Goal: Task Accomplishment & Management: Complete application form

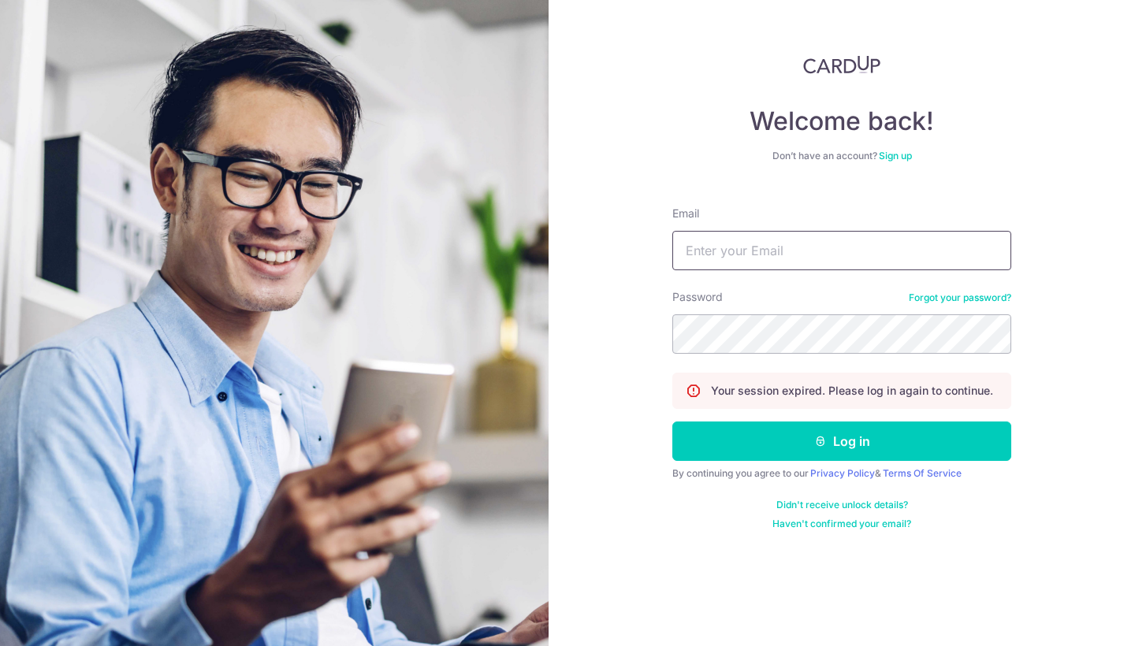
click at [751, 268] on input "Email" at bounding box center [841, 250] width 339 height 39
type input "[PERSON_NAME][EMAIL_ADDRESS][DOMAIN_NAME]"
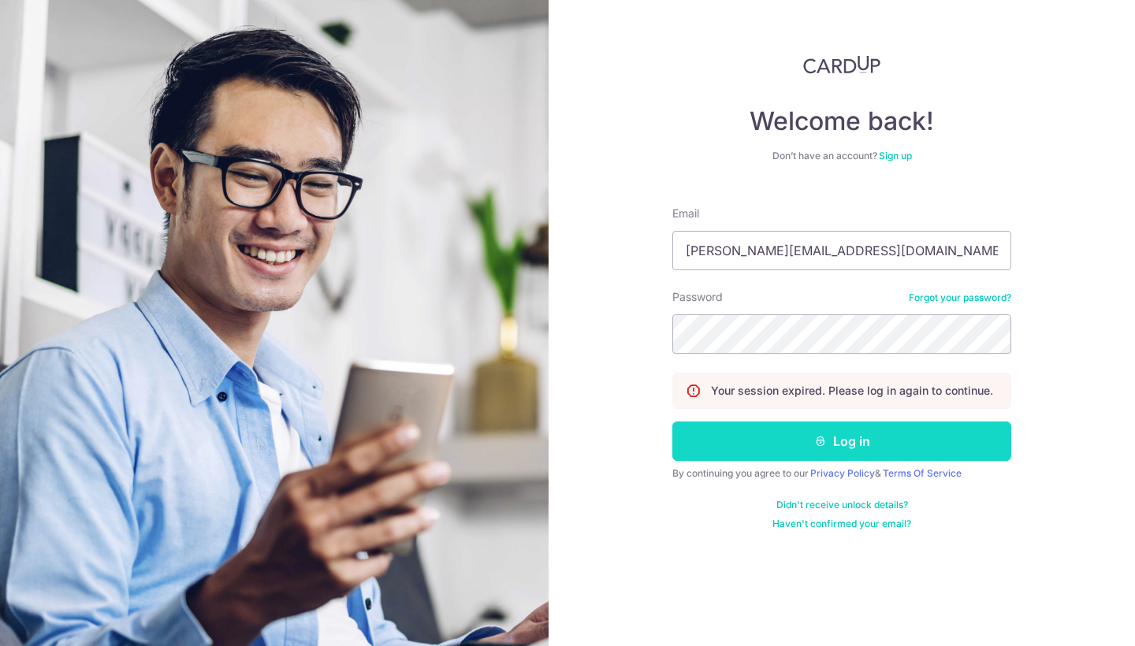
click at [795, 439] on button "Log in" at bounding box center [841, 441] width 339 height 39
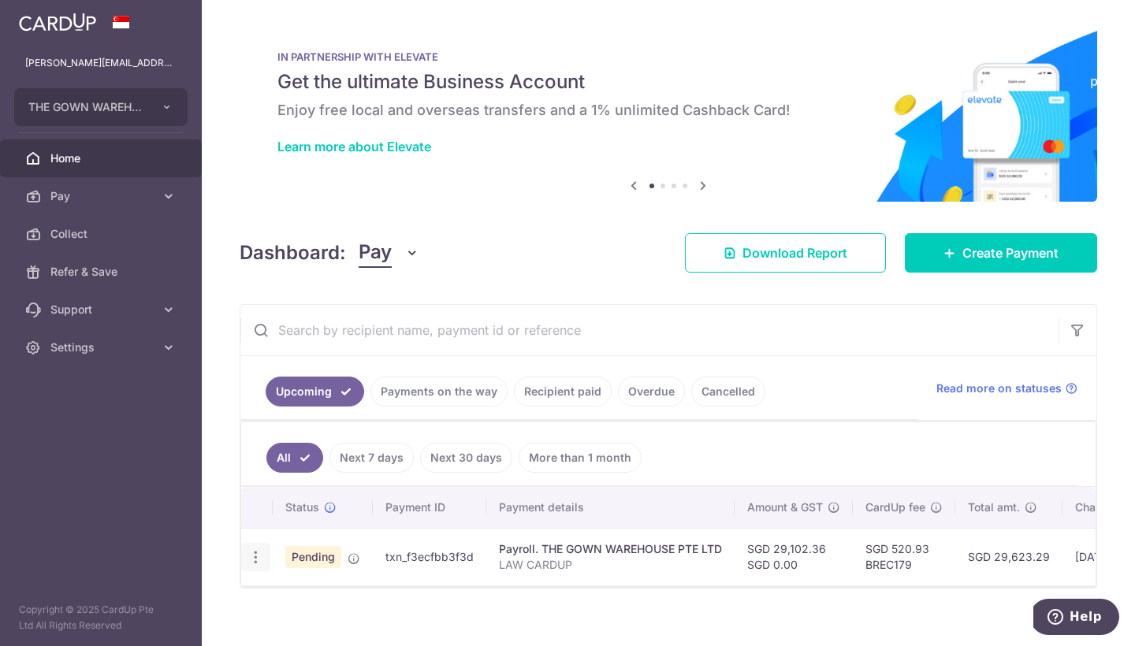
click at [259, 557] on icon "button" at bounding box center [256, 557] width 17 height 17
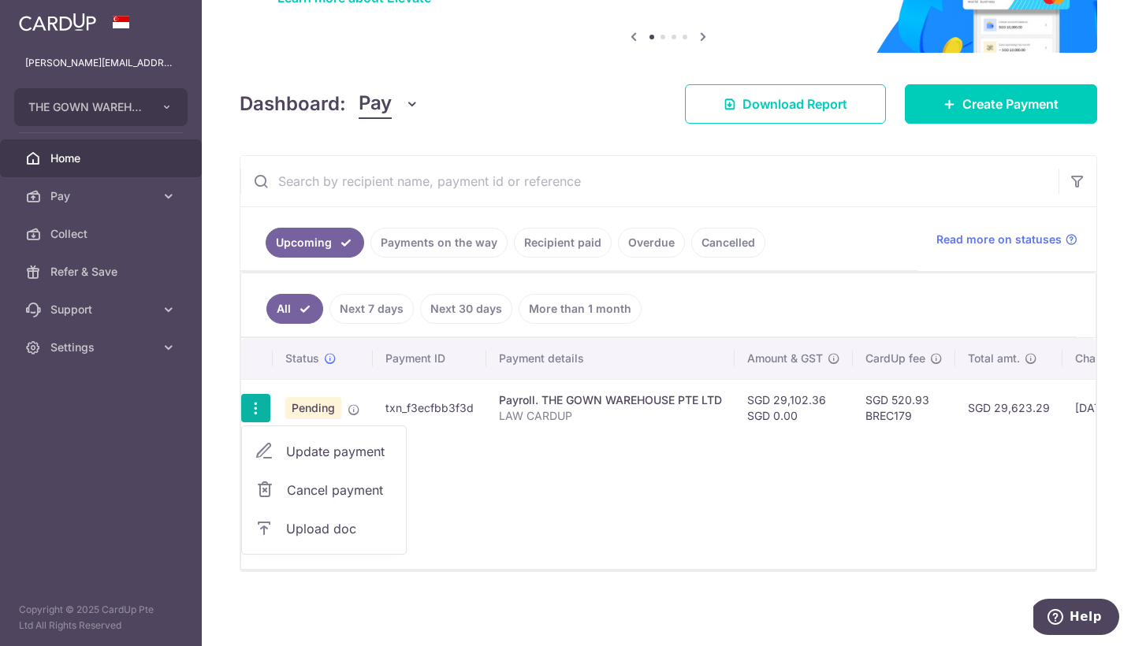
scroll to position [154, 0]
click at [324, 523] on span "Upload doc" at bounding box center [339, 529] width 107 height 19
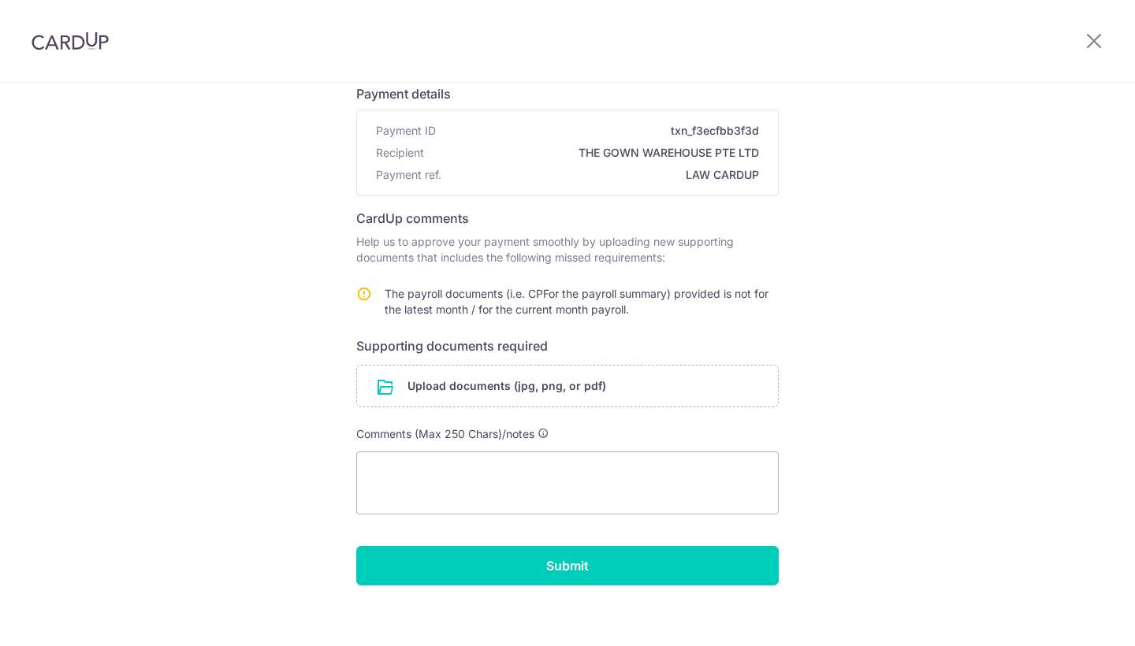
scroll to position [121, 0]
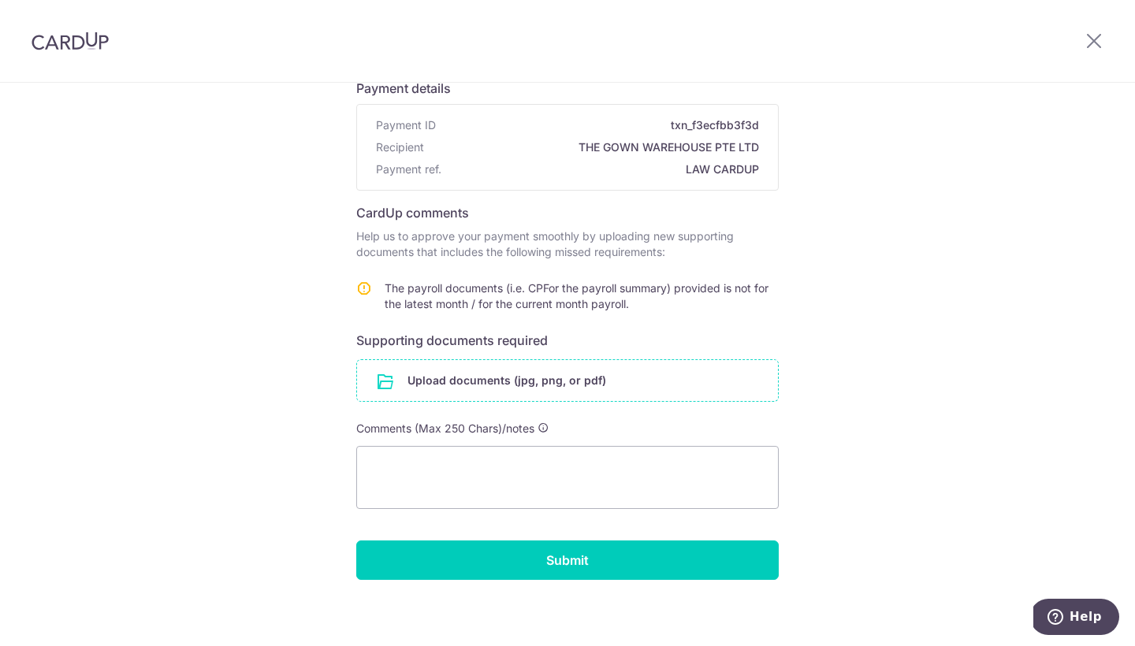
click at [463, 374] on input "file" at bounding box center [567, 380] width 421 height 41
type textarea "/Users/anabelle/Desktop/Screenshot 2025-09-15 at 1.35.08 PM.png"
drag, startPoint x: 486, startPoint y: 494, endPoint x: 368, endPoint y: 413, distance: 142.8
click at [368, 413] on form "Payment details Payment ID txn_f3ecfbb3f3d Recipient THE GOWN WAREHOUSE PTE LTD…" at bounding box center [567, 323] width 423 height 514
click at [474, 382] on input "file" at bounding box center [567, 380] width 421 height 41
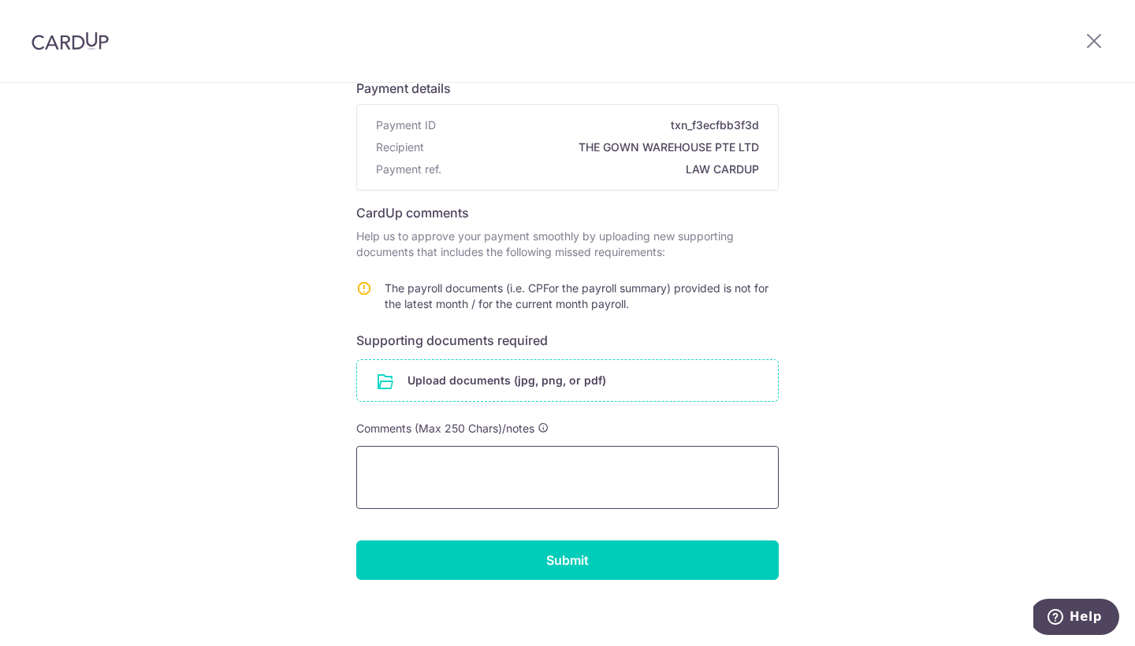
type textarea "/Users/anabelle/Desktop/TGW HR MATTERS/BELLEAUG25payslip.pdf /Users/anabelle/De…"
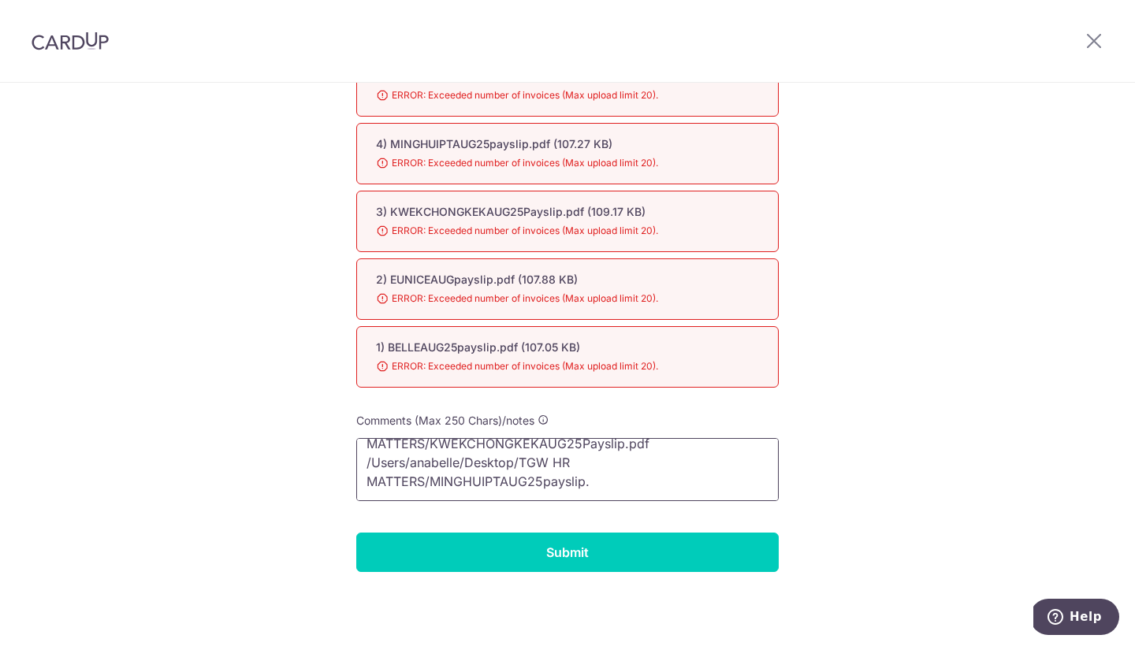
scroll to position [0, 0]
drag, startPoint x: 601, startPoint y: 491, endPoint x: 355, endPoint y: 390, distance: 265.9
click at [356, 390] on form "Payment details Payment ID txn_f3ecfbb3f3d Recipient THE GOWN WAREHOUSE PTE LTD…" at bounding box center [567, 142] width 423 height 859
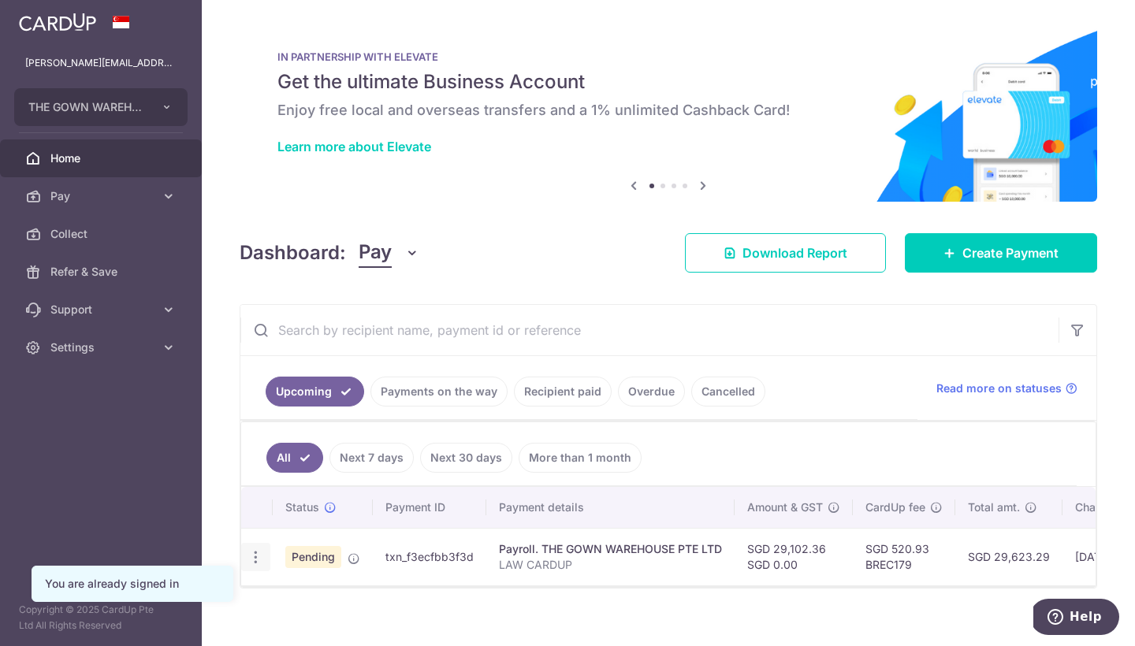
click at [252, 562] on icon "button" at bounding box center [256, 557] width 17 height 17
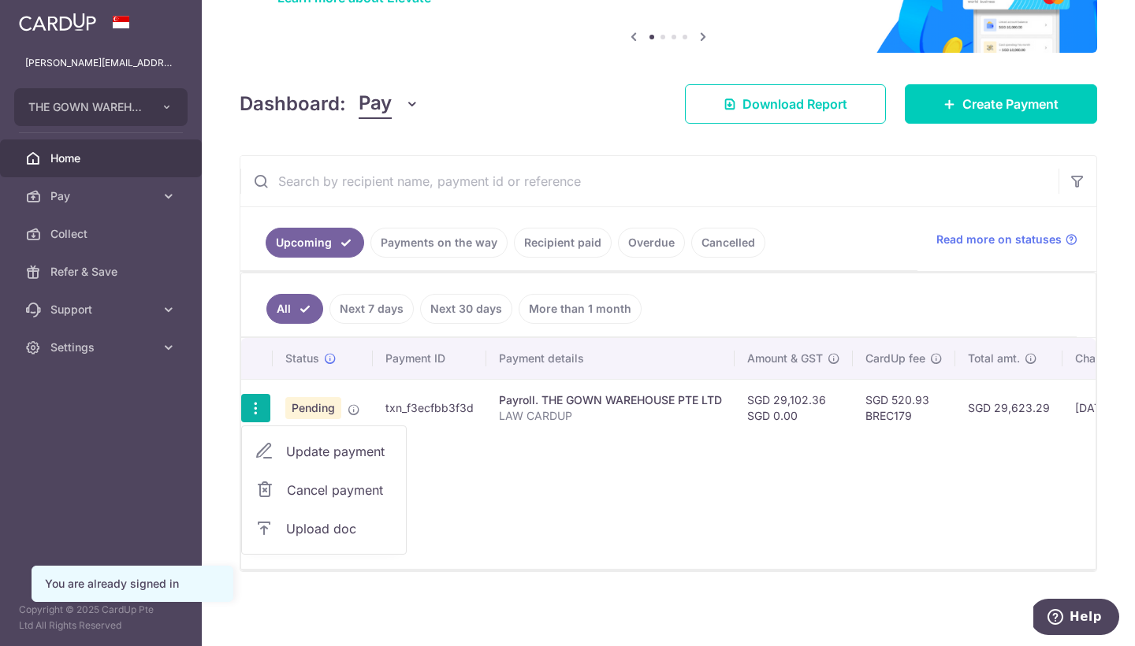
scroll to position [154, 0]
click at [326, 521] on span "Upload doc" at bounding box center [339, 529] width 107 height 19
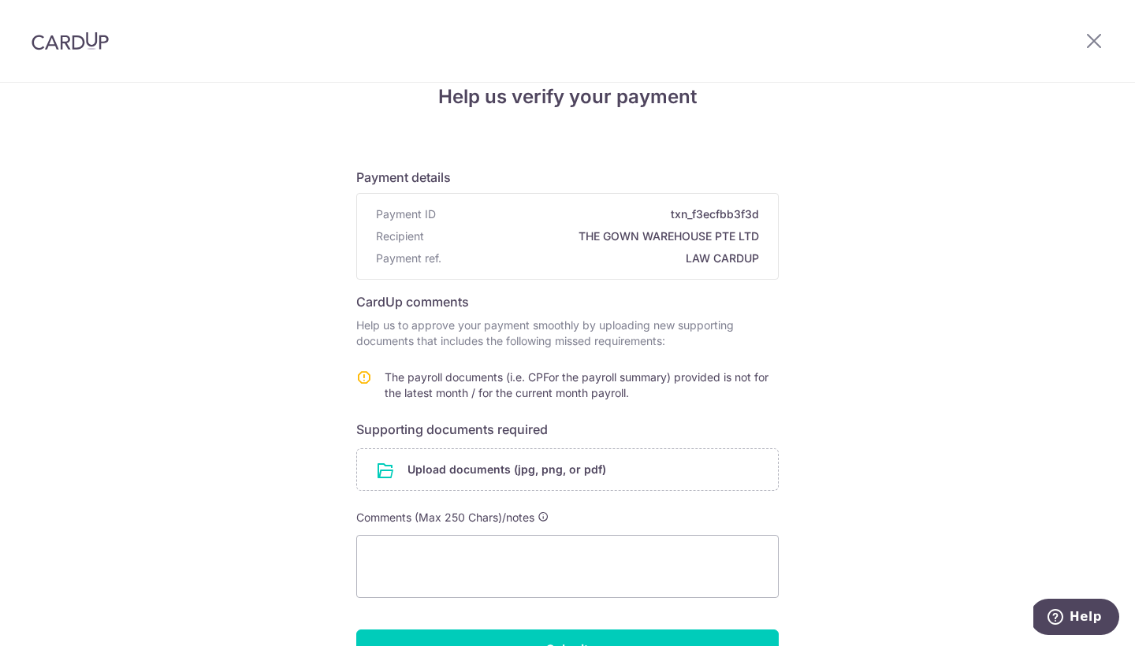
scroll to position [47, 0]
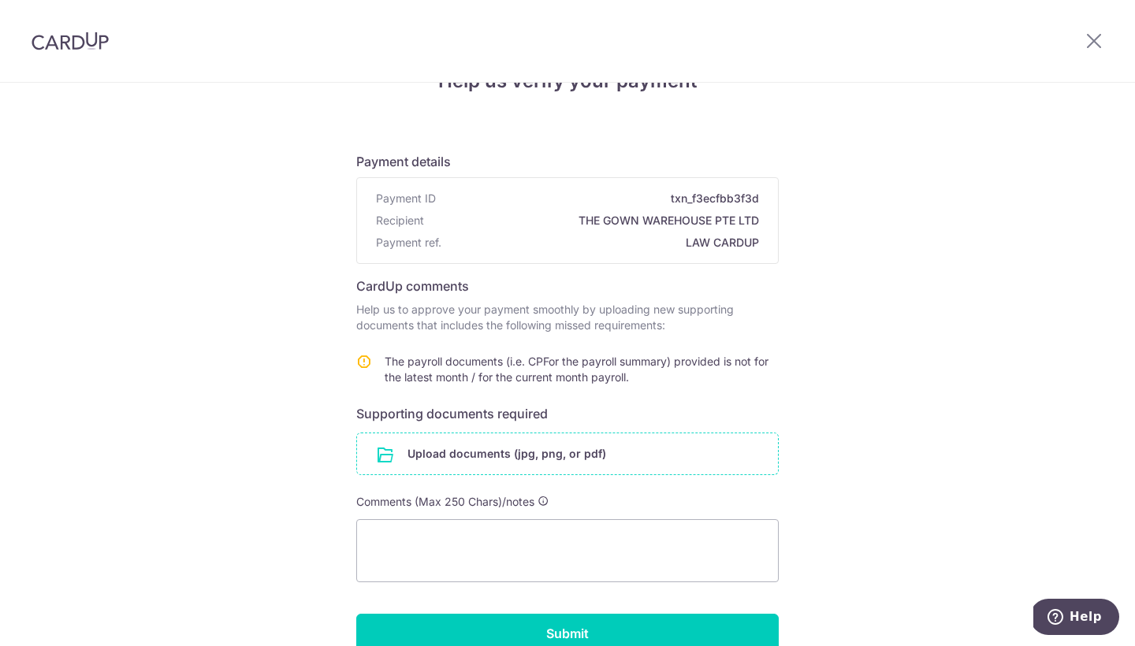
click at [426, 456] on input "file" at bounding box center [567, 454] width 421 height 41
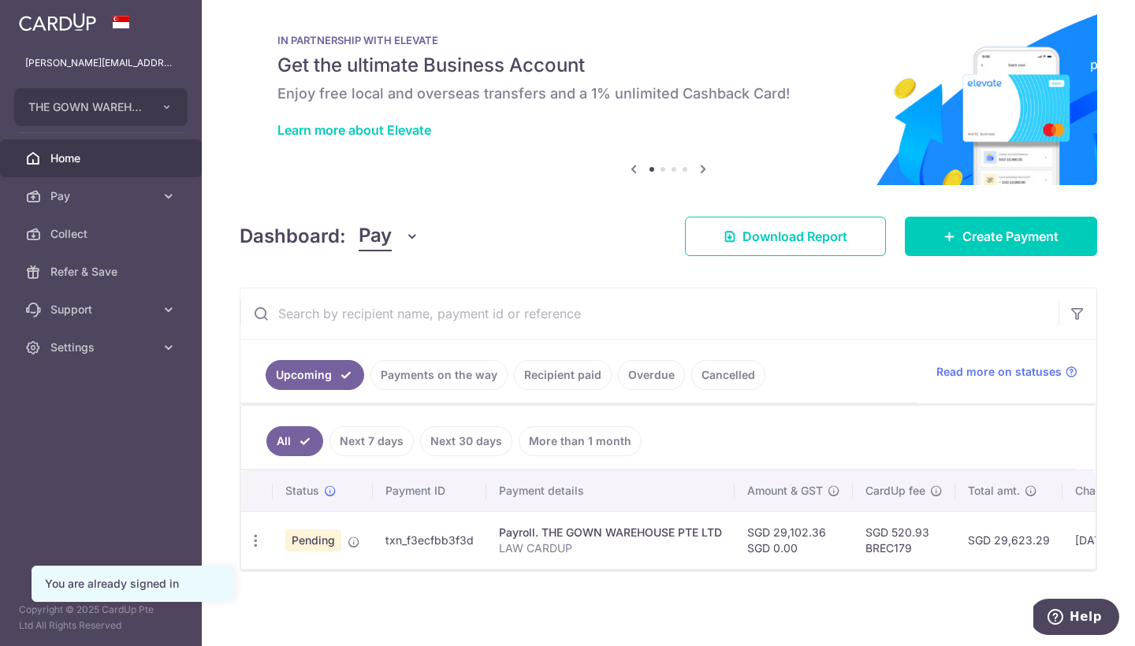
scroll to position [21, 0]
click at [258, 535] on icon "button" at bounding box center [256, 541] width 17 height 17
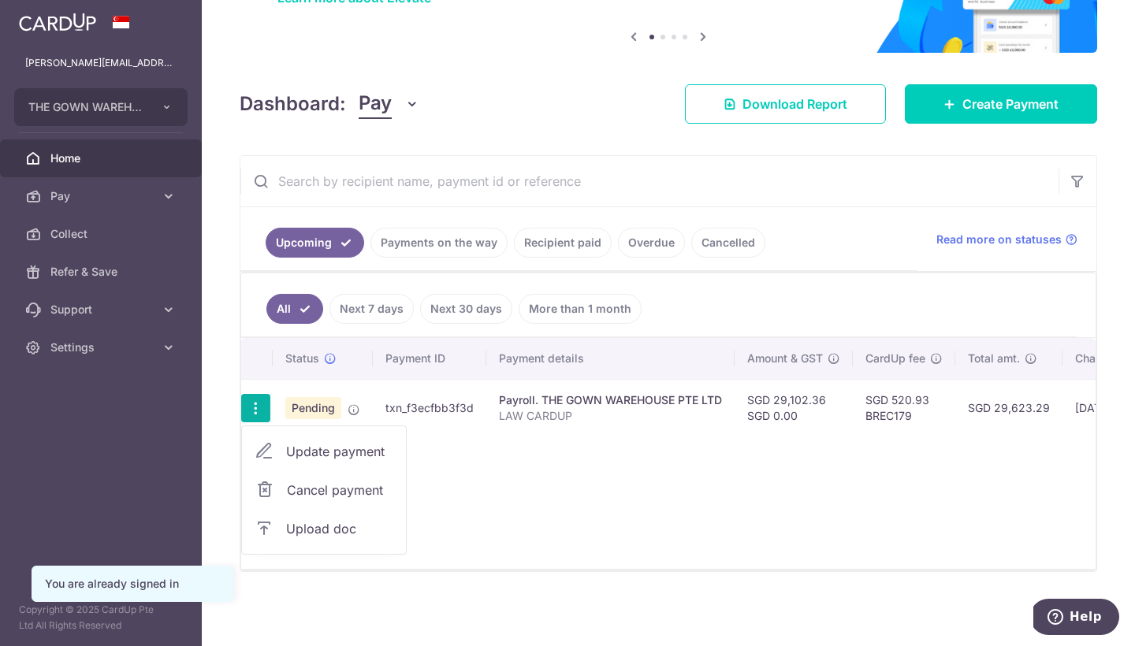
scroll to position [154, 0]
click at [315, 522] on span "Upload doc" at bounding box center [339, 529] width 107 height 19
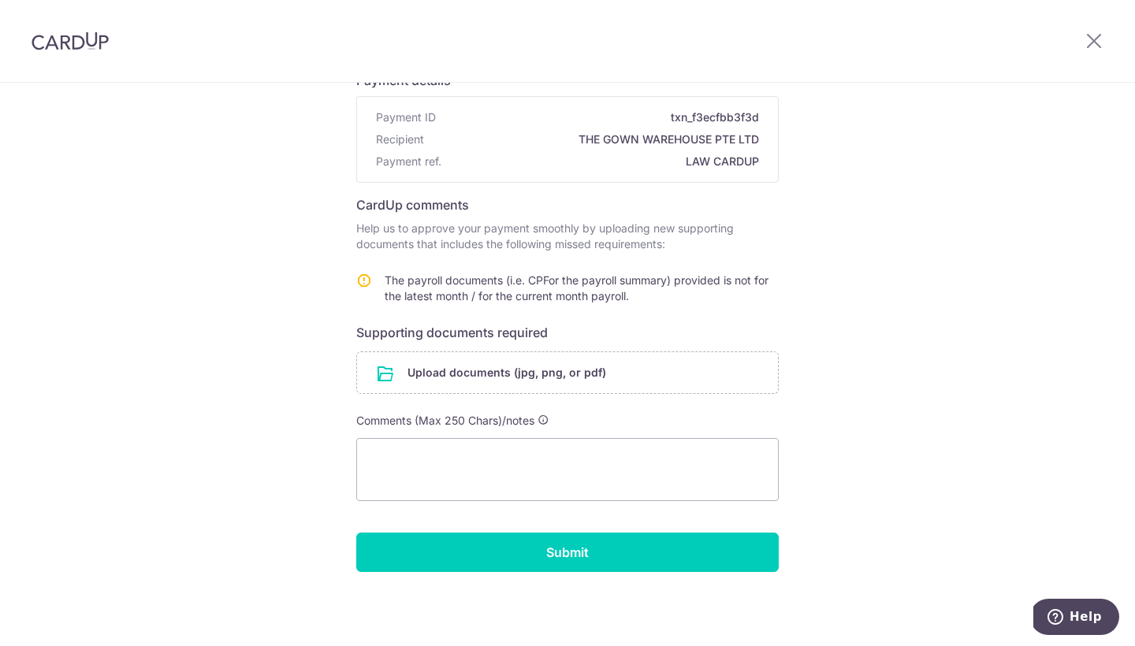
scroll to position [129, 0]
click at [485, 386] on input "file" at bounding box center [567, 372] width 421 height 41
click at [440, 382] on input "file" at bounding box center [567, 372] width 421 height 41
drag, startPoint x: 615, startPoint y: 452, endPoint x: 316, endPoint y: 393, distance: 304.6
click at [316, 393] on div "Help us verify your payment Payment details Payment ID txn_f3ecfbb3f3d Recipien…" at bounding box center [567, 300] width 1135 height 692
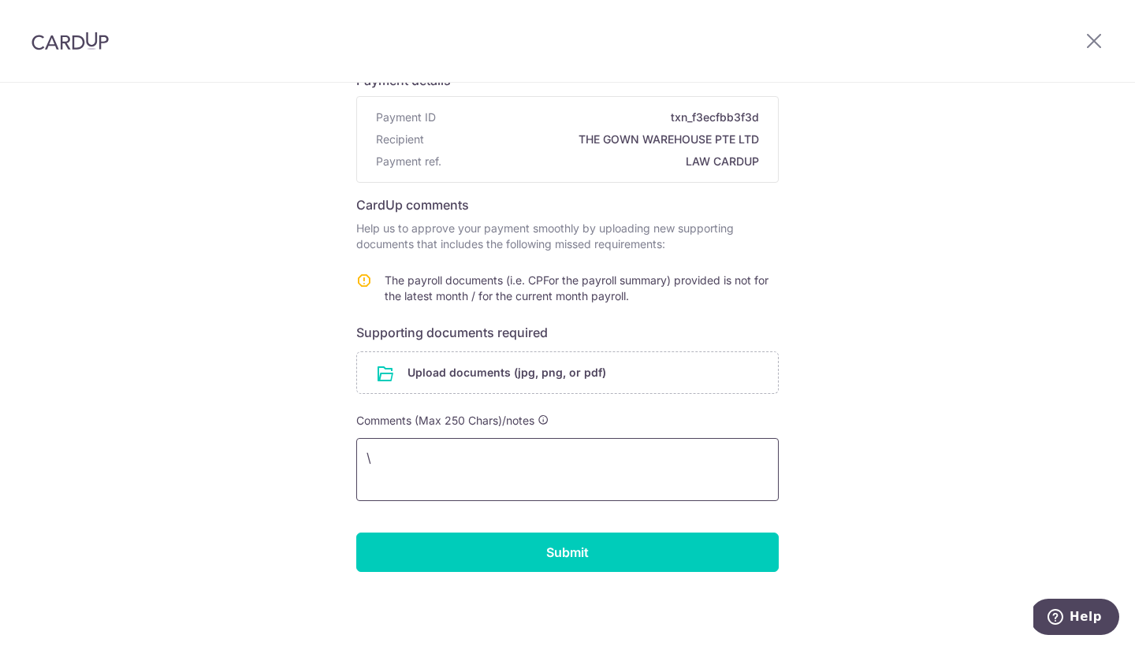
type textarea "\"
click at [319, 391] on div "Help us verify your payment Payment details Payment ID txn_f3ecfbb3f3d Recipien…" at bounding box center [567, 300] width 1135 height 692
drag, startPoint x: 475, startPoint y: 468, endPoint x: 322, endPoint y: 438, distance: 155.2
click at [322, 438] on div "Help us verify your payment Payment details Payment ID txn_f3ecfbb3f3d Recipien…" at bounding box center [567, 300] width 1135 height 692
click at [422, 374] on input "file" at bounding box center [567, 372] width 421 height 41
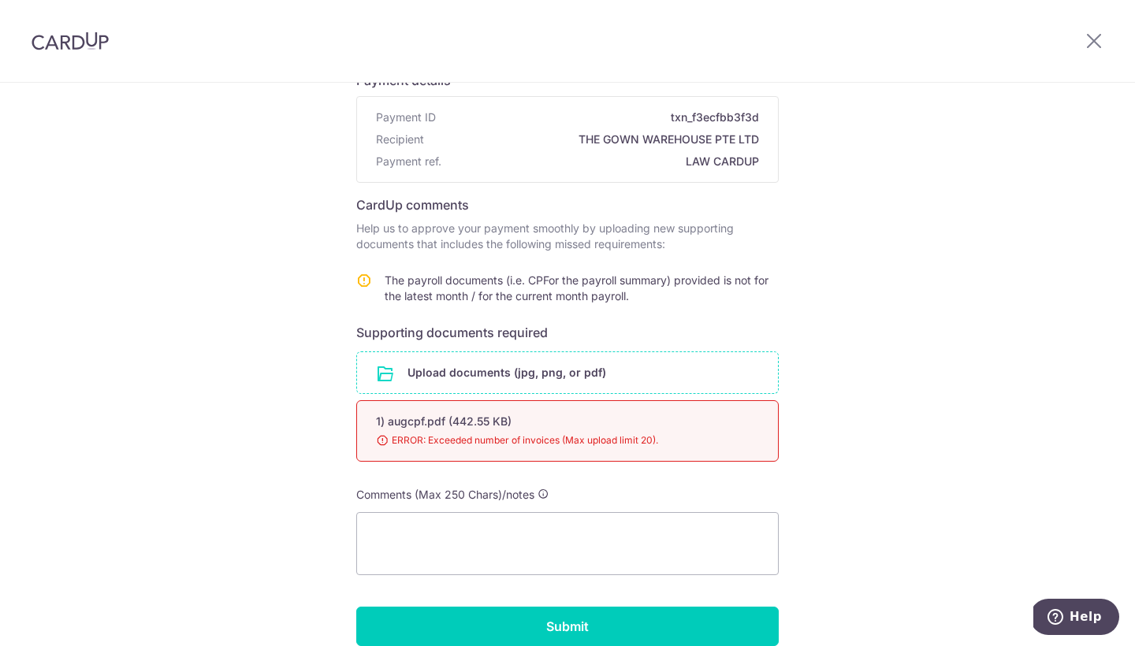
click at [598, 430] on div "1) augcpf.pdf (442.55 KB) 98% Done Download ERROR: Exceeded number of invoices …" at bounding box center [567, 430] width 423 height 61
click at [512, 527] on textarea at bounding box center [567, 543] width 423 height 63
type textarea "H"
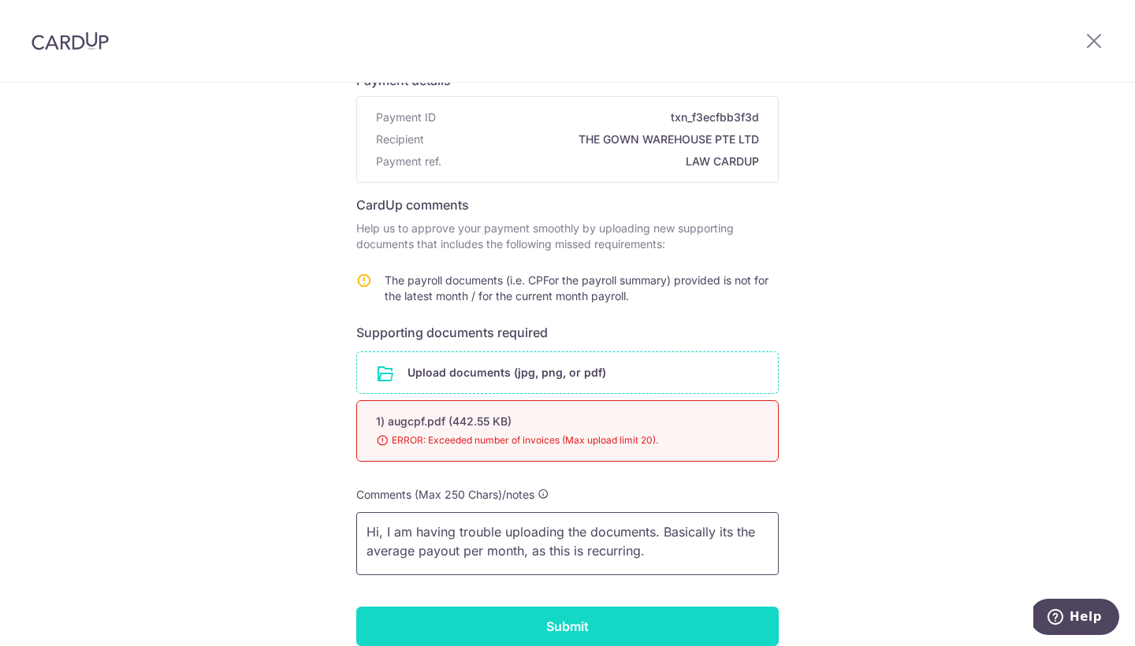
type textarea "Hi, I am having trouble uploading the documents. Basically its the average payo…"
click at [579, 624] on input "Submit" at bounding box center [567, 626] width 423 height 39
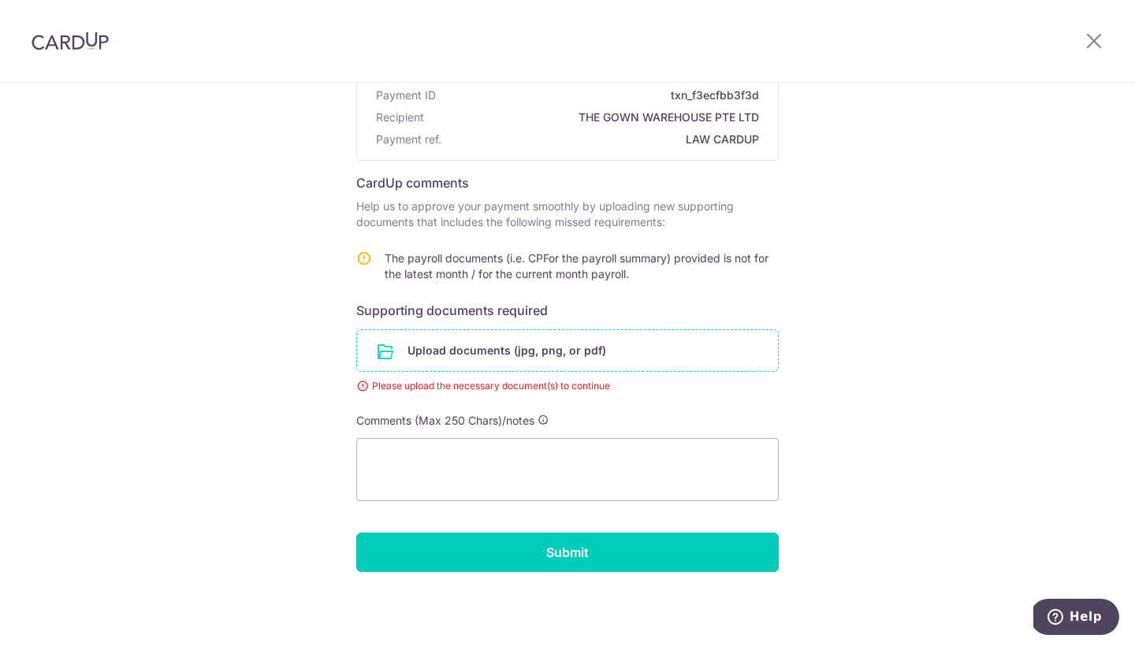
click at [546, 359] on input "file" at bounding box center [567, 350] width 421 height 41
type textarea "/Users/[PERSON_NAME]/Desktop/augcpf.png"
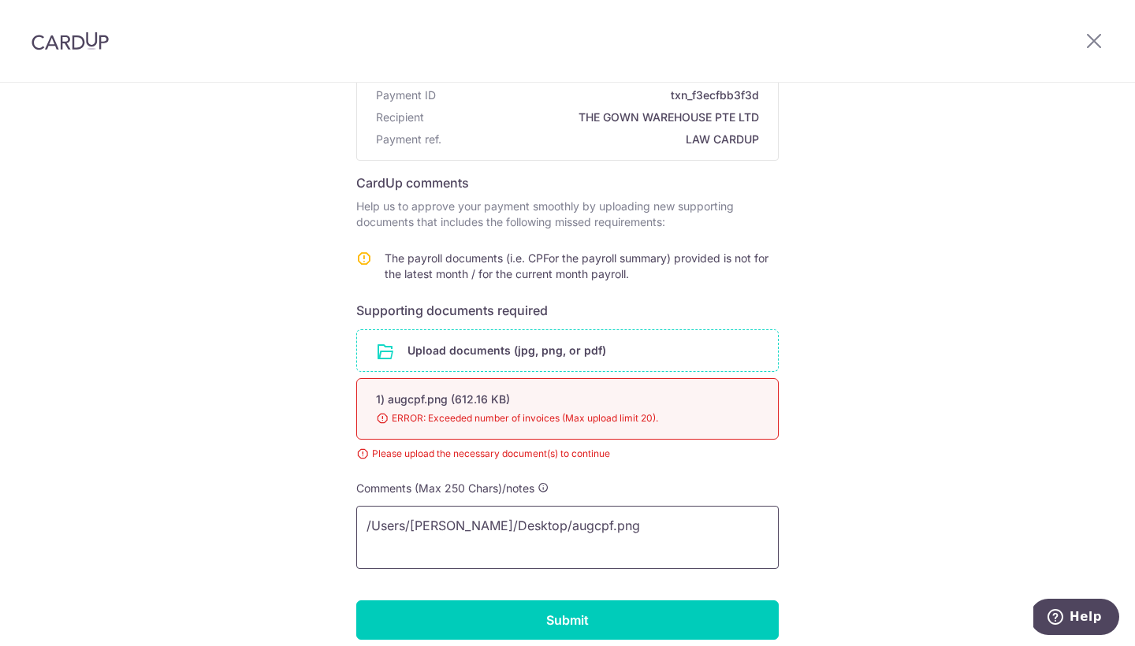
drag, startPoint x: 621, startPoint y: 538, endPoint x: 315, endPoint y: 431, distance: 323.9
click at [315, 431] on div "Help us verify your payment Payment details Payment ID txn_f3ecfbb3f3d Recipien…" at bounding box center [567, 323] width 1135 height 782
